Goal: Task Accomplishment & Management: Use online tool/utility

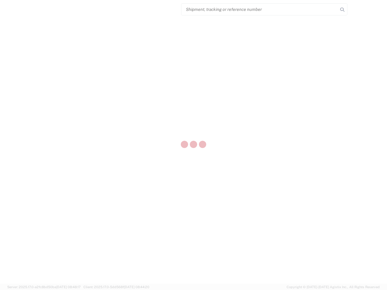
select select "US"
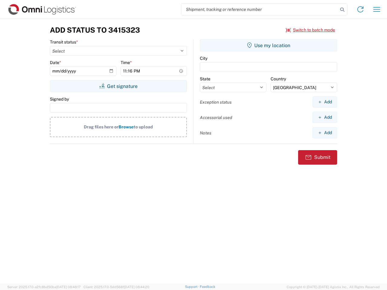
click at [260, 9] on input "search" at bounding box center [260, 9] width 157 height 11
click at [343, 10] on icon at bounding box center [342, 9] width 8 height 8
click at [361, 9] on icon at bounding box center [361, 10] width 10 height 10
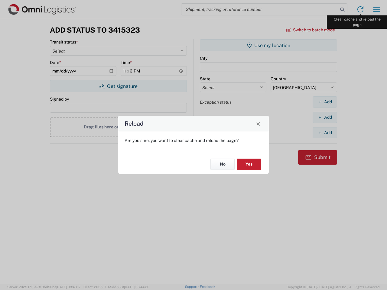
click at [377, 9] on div "Reload Are you sure, you want to clear cache and reload the page? No Yes" at bounding box center [193, 145] width 387 height 290
click at [311, 30] on div "Reload Are you sure, you want to clear cache and reload the page? No Yes" at bounding box center [193, 145] width 387 height 290
click at [118, 86] on div "Reload Are you sure, you want to clear cache and reload the page? No Yes" at bounding box center [193, 145] width 387 height 290
click at [269, 45] on div "Reload Are you sure, you want to clear cache and reload the page? No Yes" at bounding box center [193, 145] width 387 height 290
click at [325, 102] on div "Reload Are you sure, you want to clear cache and reload the page? No Yes" at bounding box center [193, 145] width 387 height 290
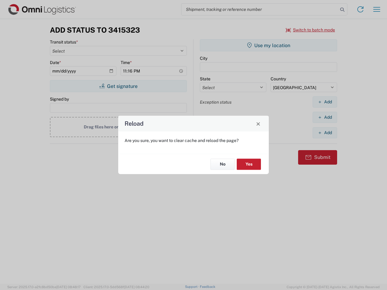
click at [325, 117] on div "Reload Are you sure, you want to clear cache and reload the page? No Yes" at bounding box center [193, 145] width 387 height 290
click at [325, 133] on div "Reload Are you sure, you want to clear cache and reload the page? No Yes" at bounding box center [193, 145] width 387 height 290
